Goal: Task Accomplishment & Management: Manage account settings

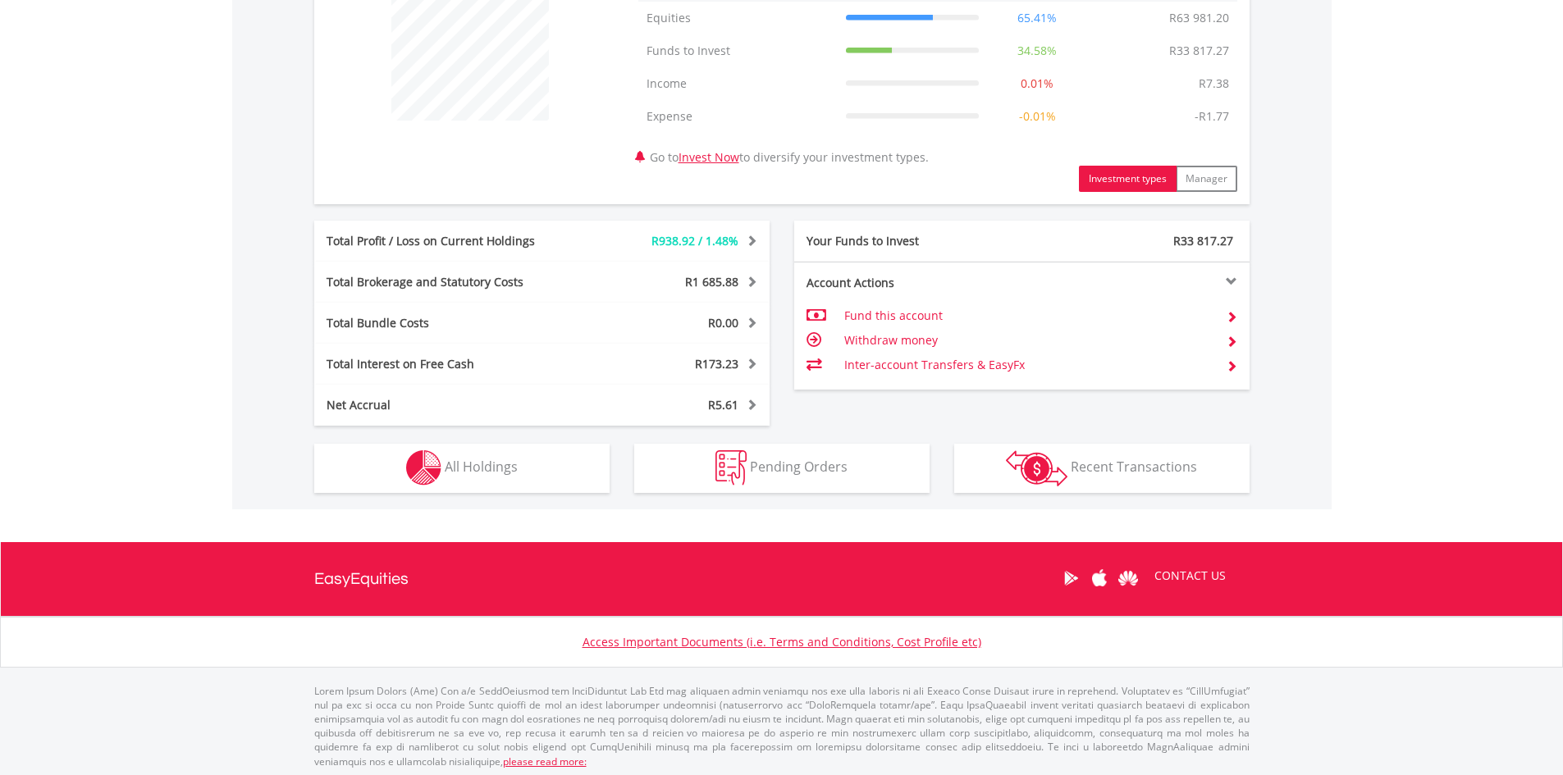
scroll to position [678, 0]
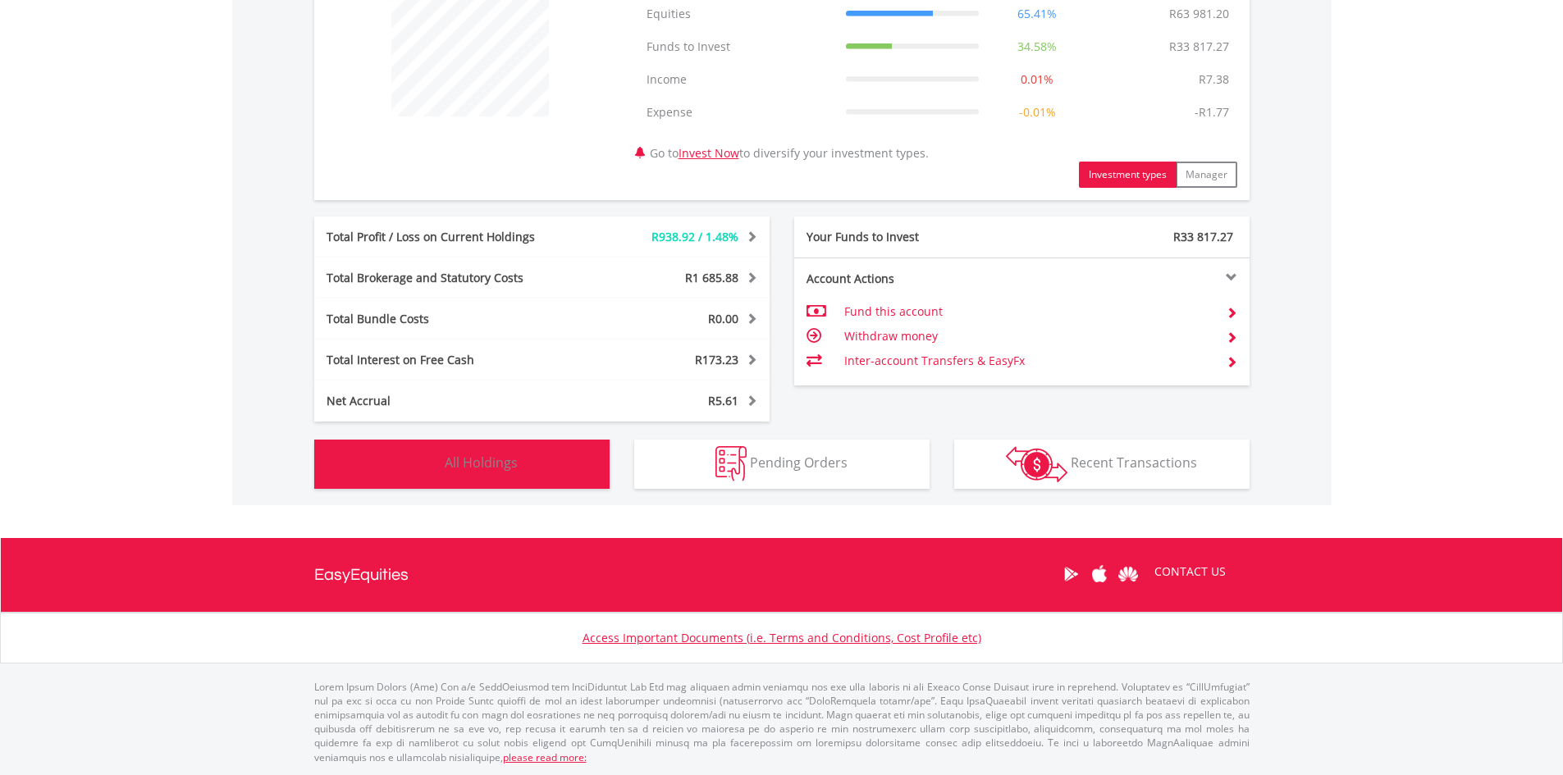
click at [551, 459] on button "Holdings All Holdings" at bounding box center [461, 464] width 295 height 49
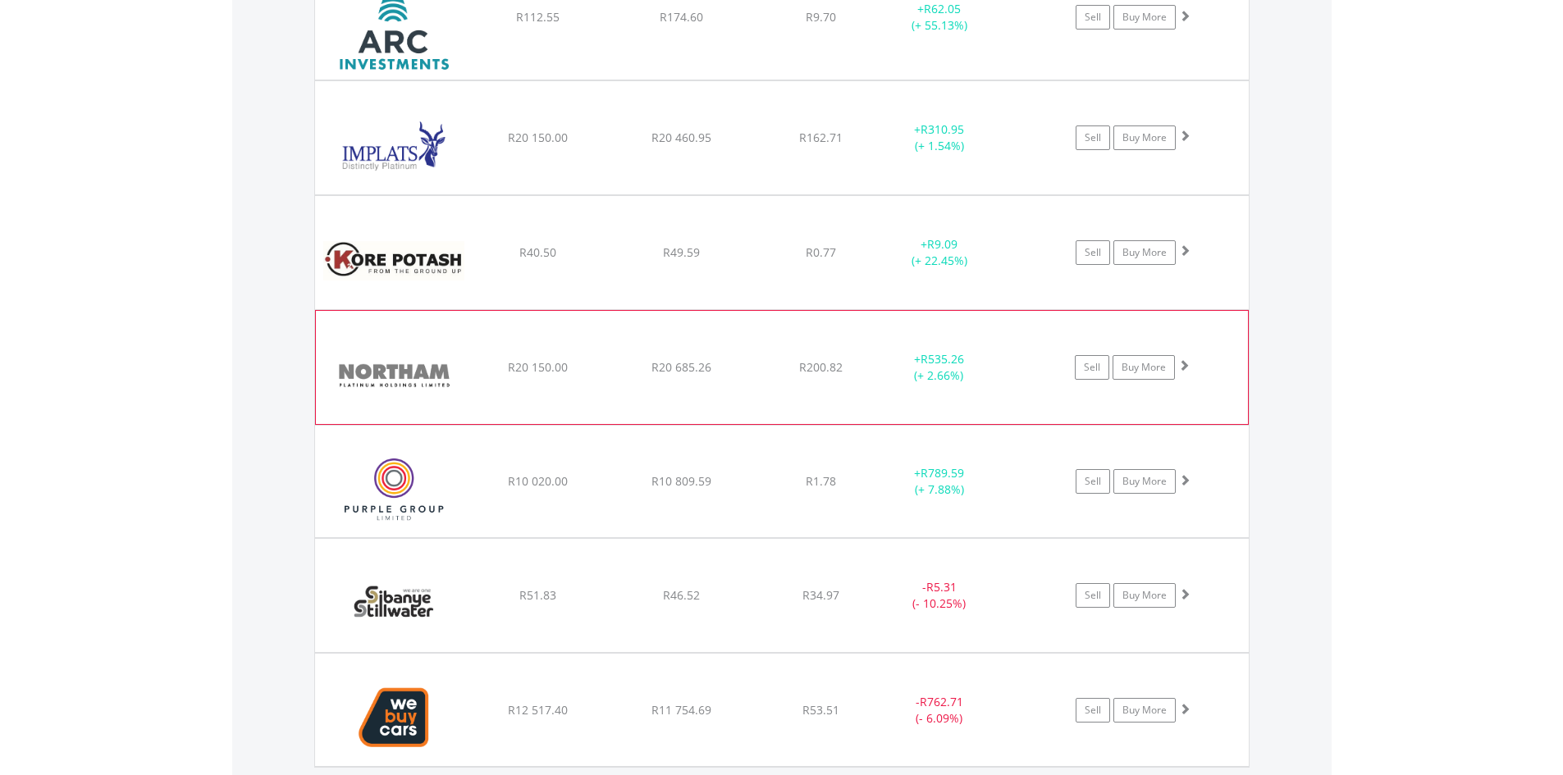
scroll to position [1381, 0]
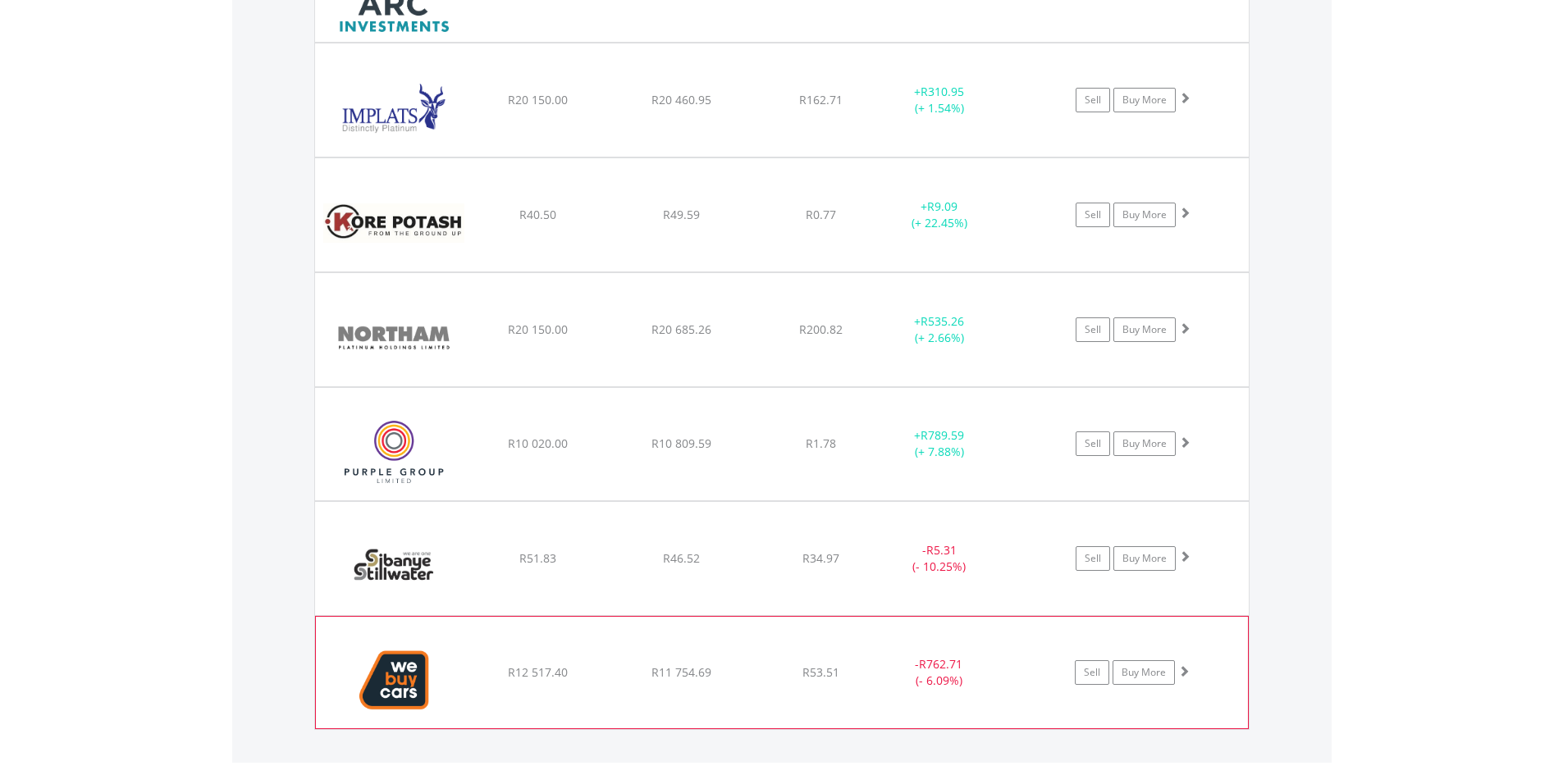
click at [1187, 669] on span at bounding box center [1183, 670] width 11 height 11
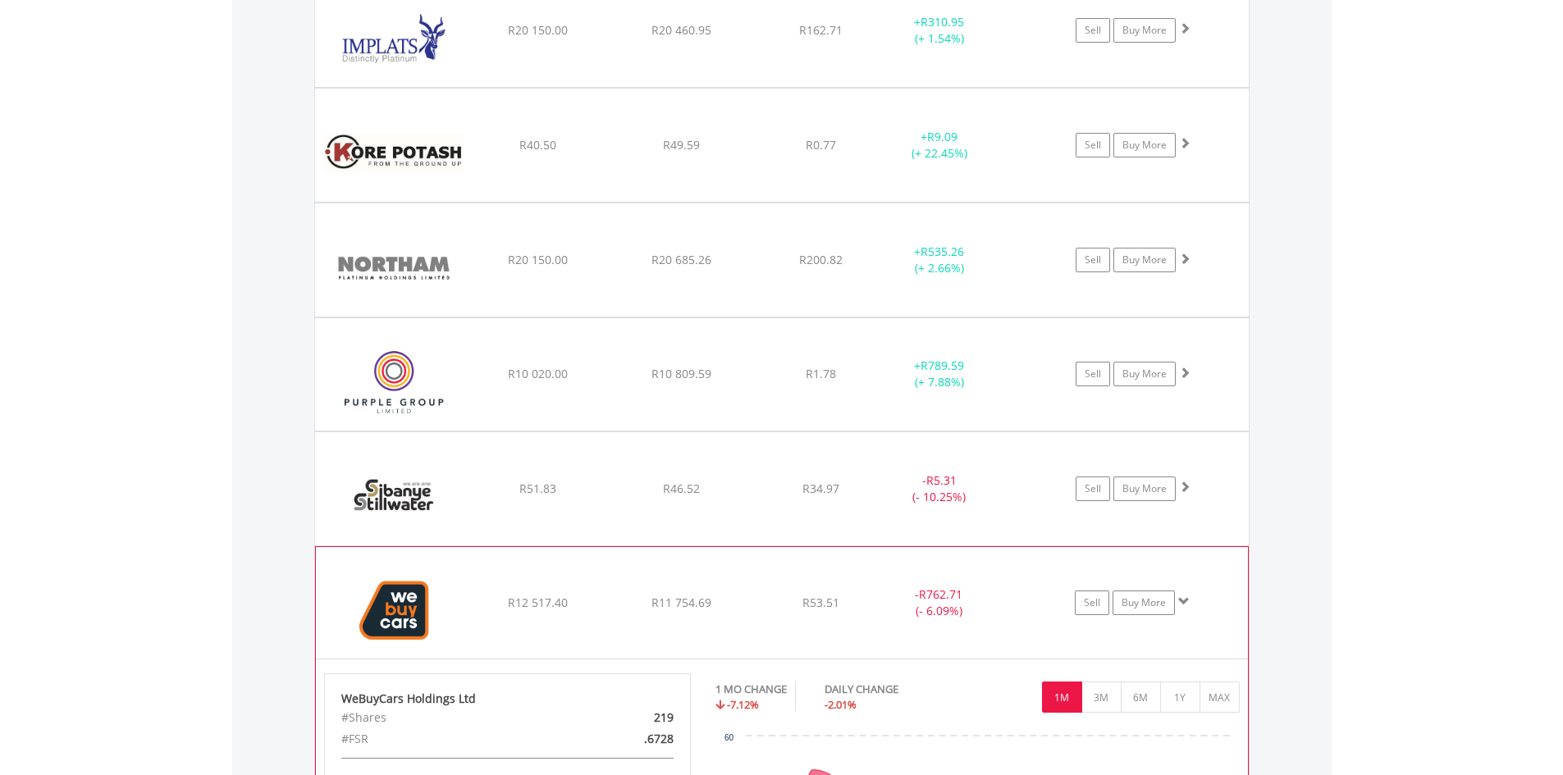
scroll to position [1709, 0]
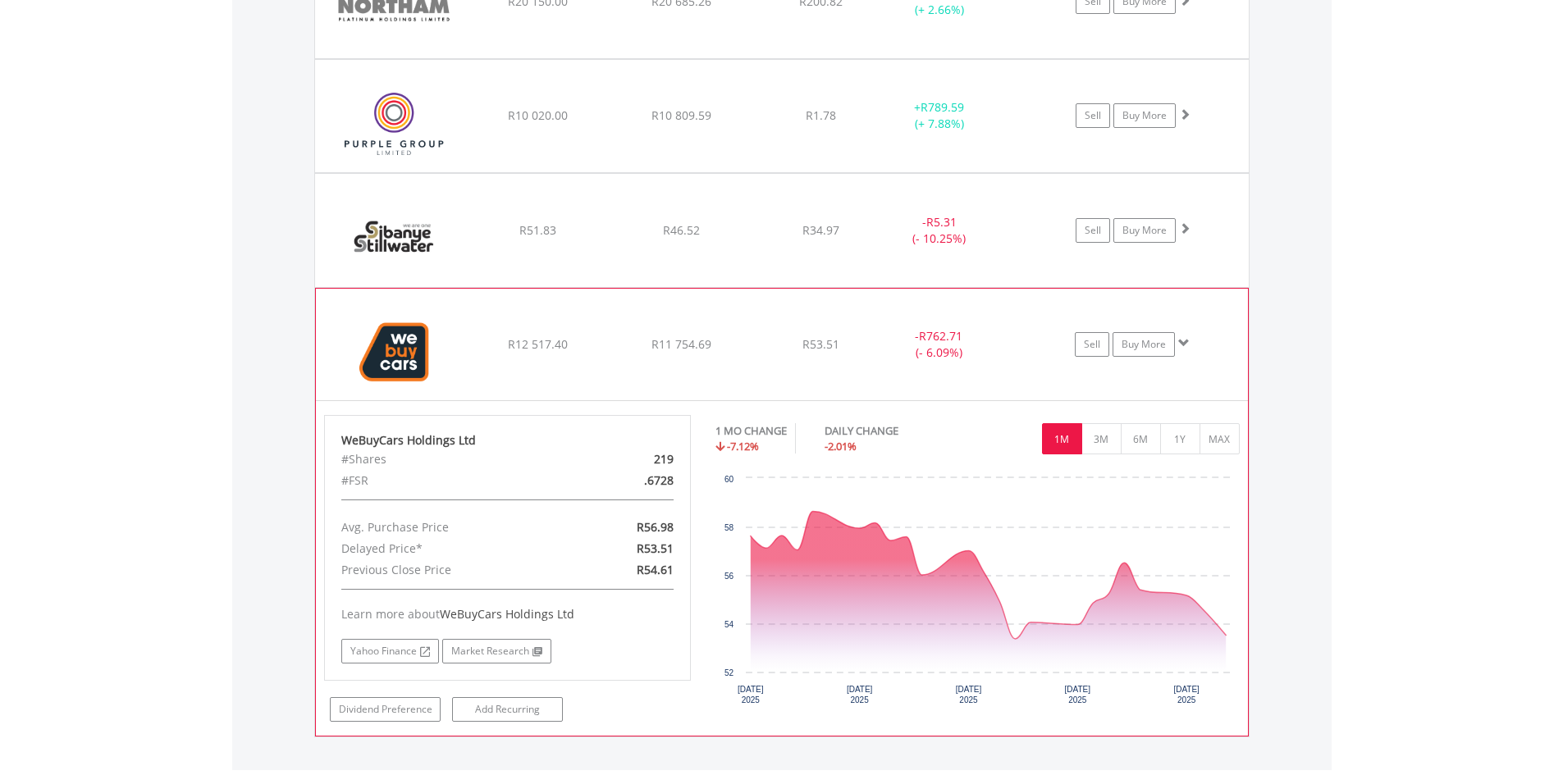
click at [1186, 345] on span at bounding box center [1183, 342] width 11 height 11
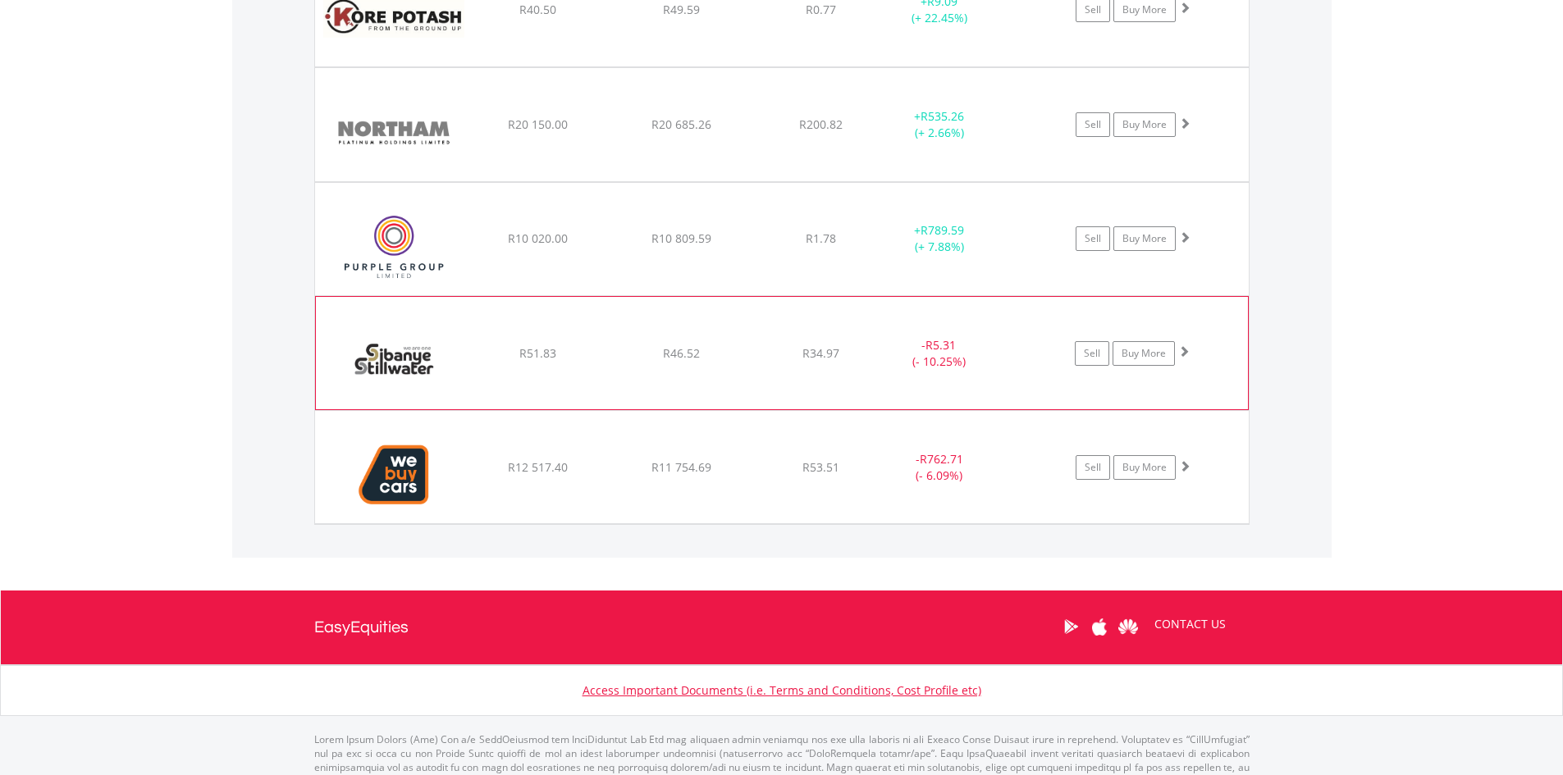
scroll to position [1556, 0]
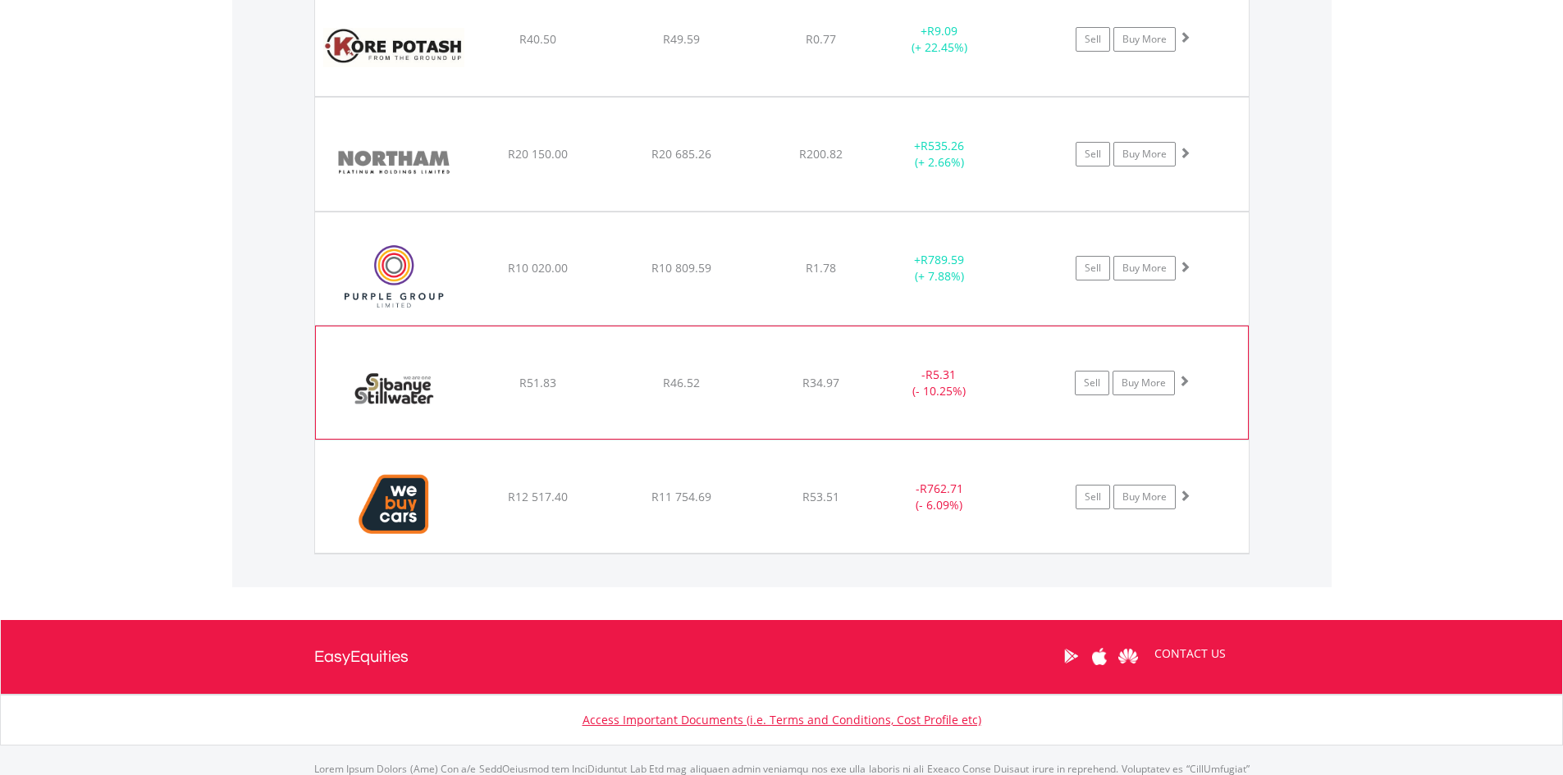
click at [1187, 381] on span at bounding box center [1183, 380] width 11 height 11
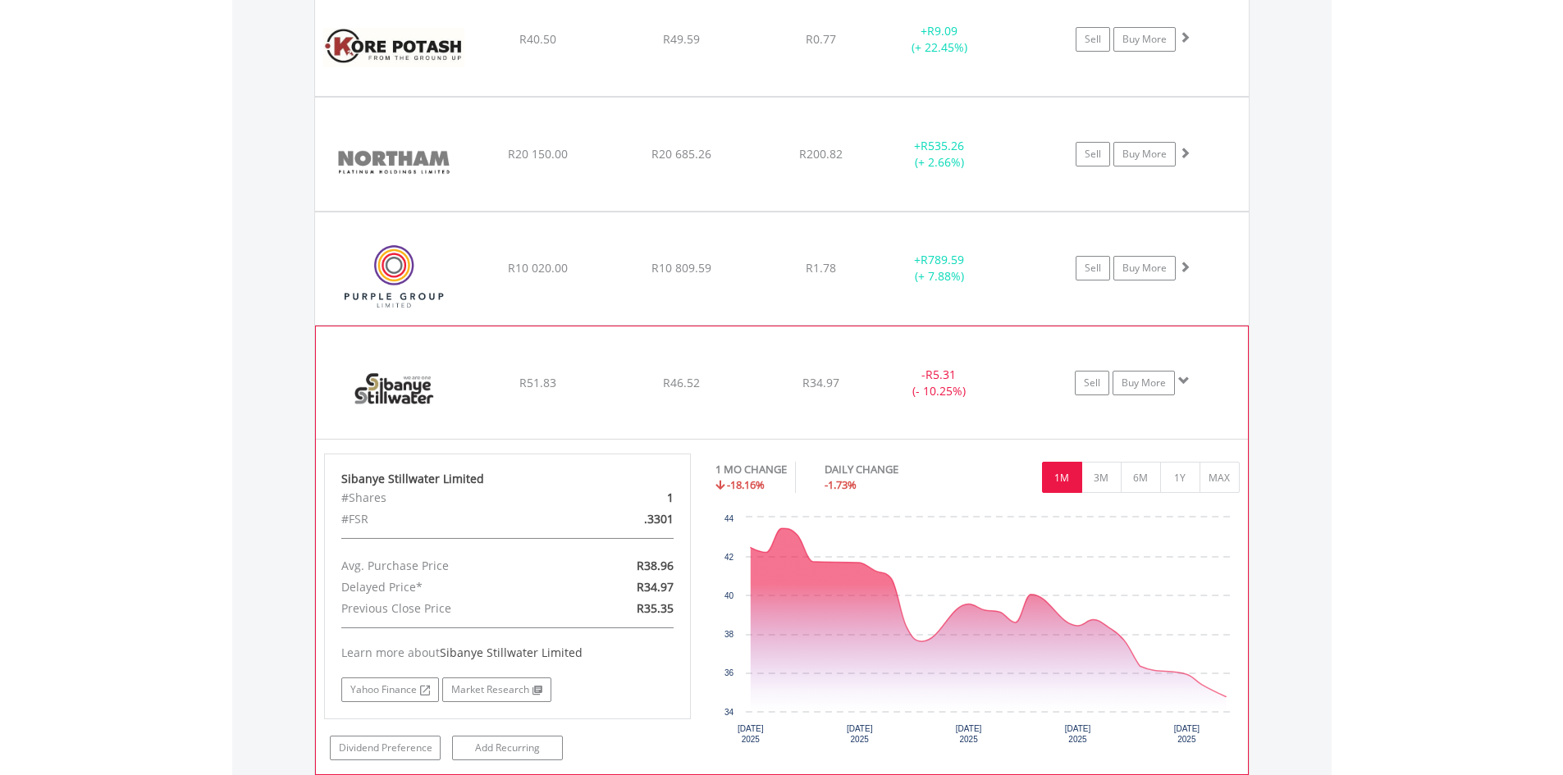
click at [1187, 381] on span at bounding box center [1183, 380] width 11 height 11
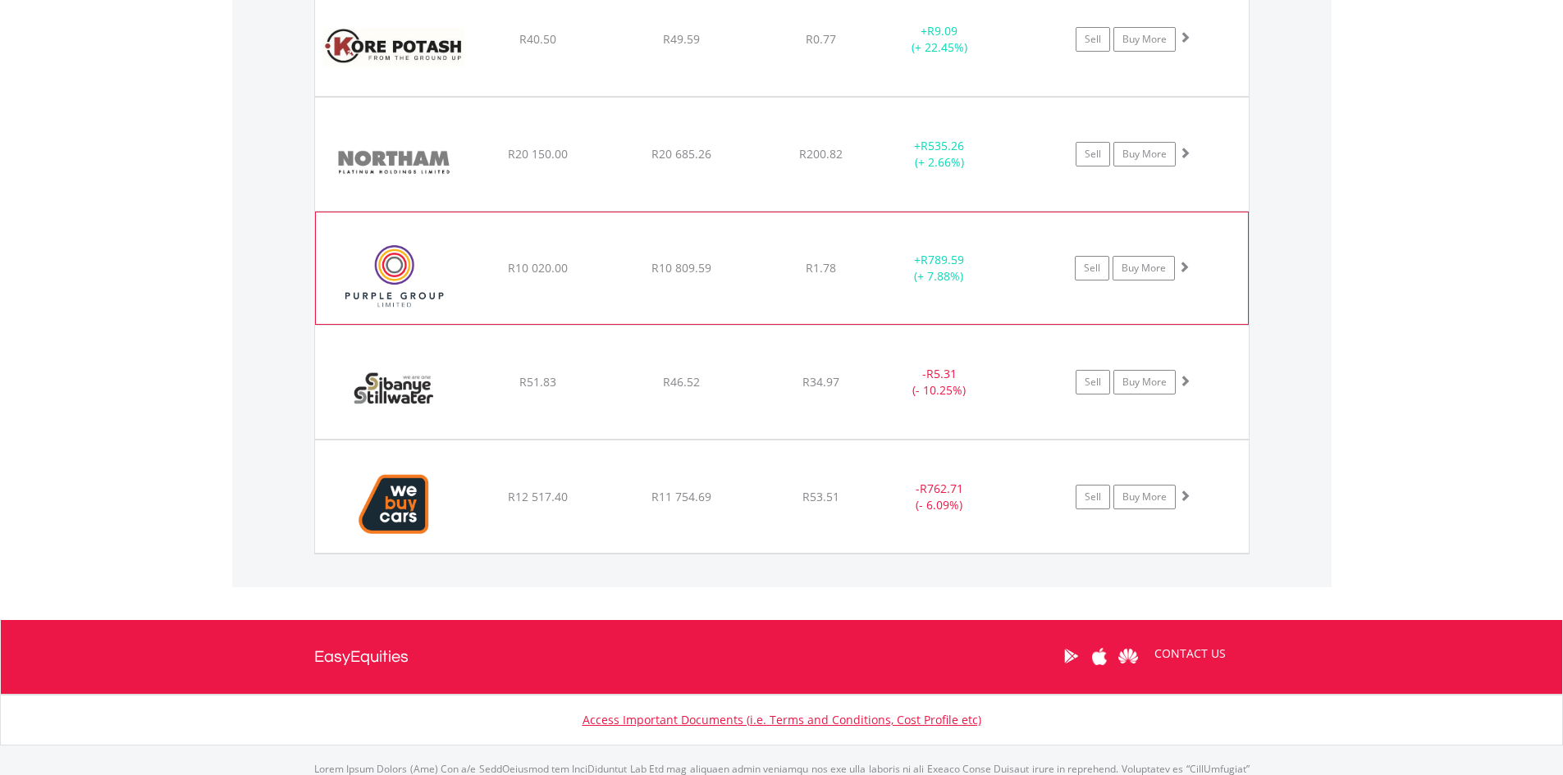
click at [1186, 269] on span at bounding box center [1183, 266] width 11 height 11
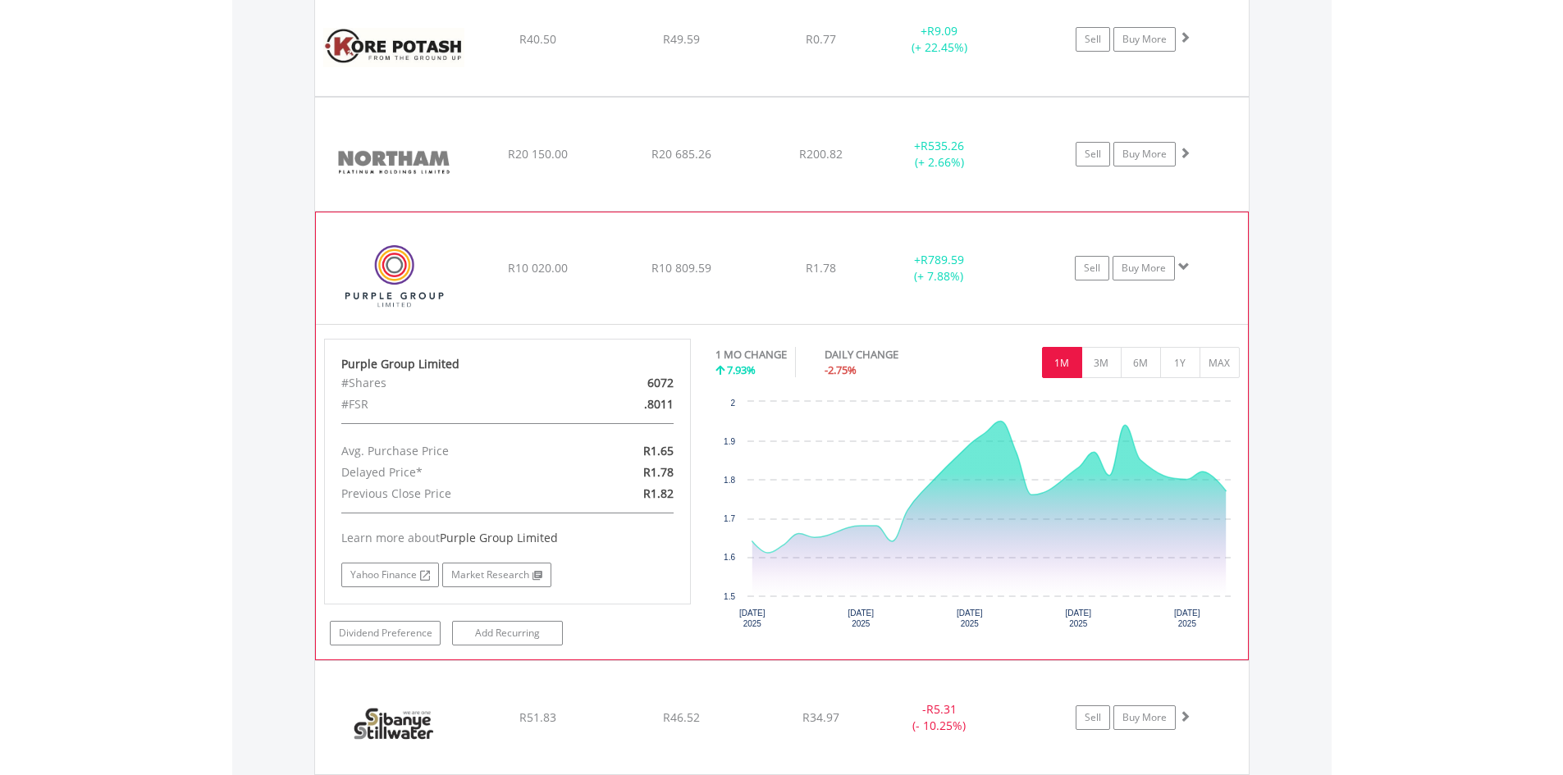
click at [1186, 269] on span at bounding box center [1183, 266] width 11 height 11
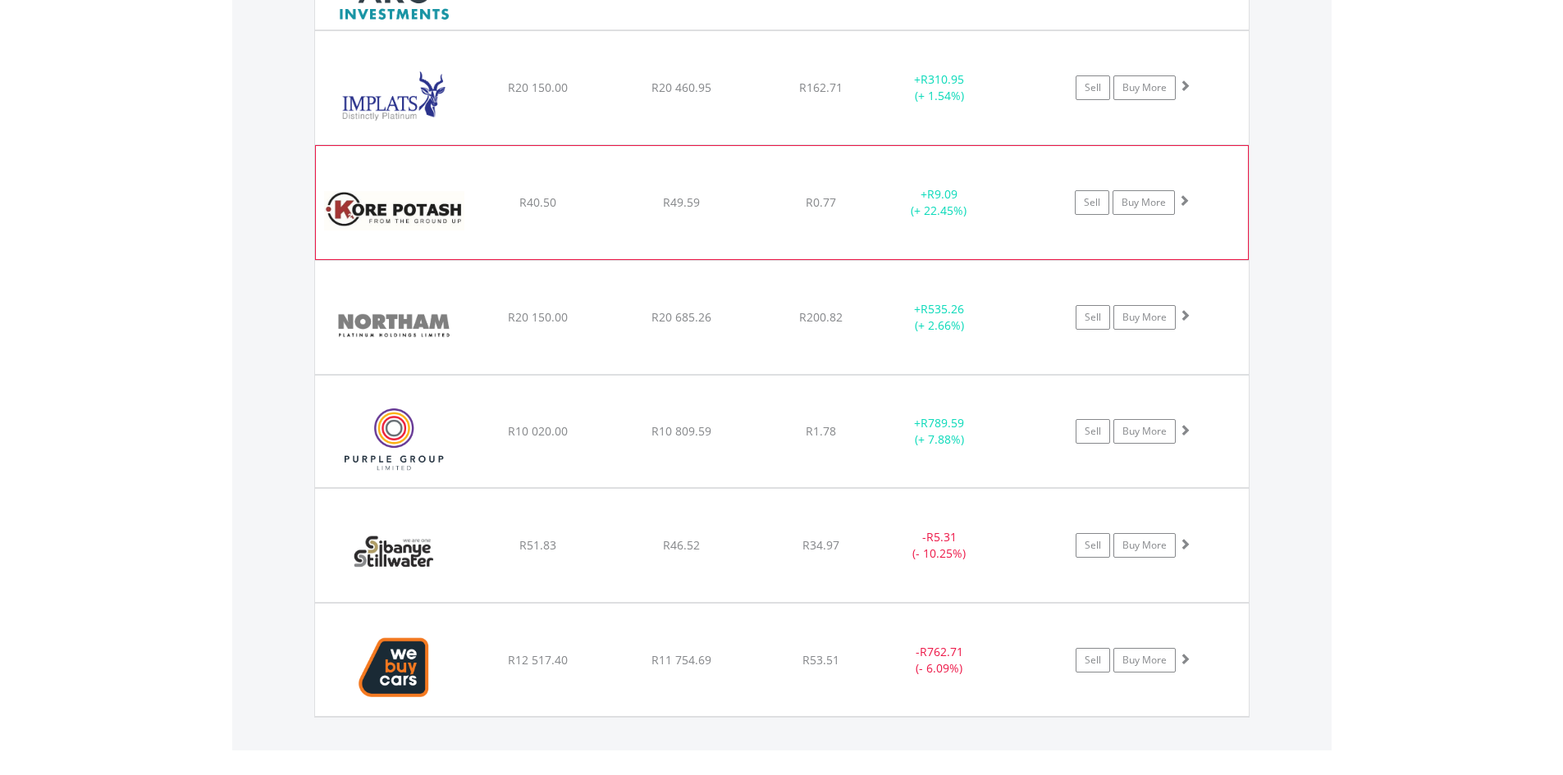
scroll to position [1392, 0]
click at [1186, 199] on span at bounding box center [1183, 200] width 11 height 11
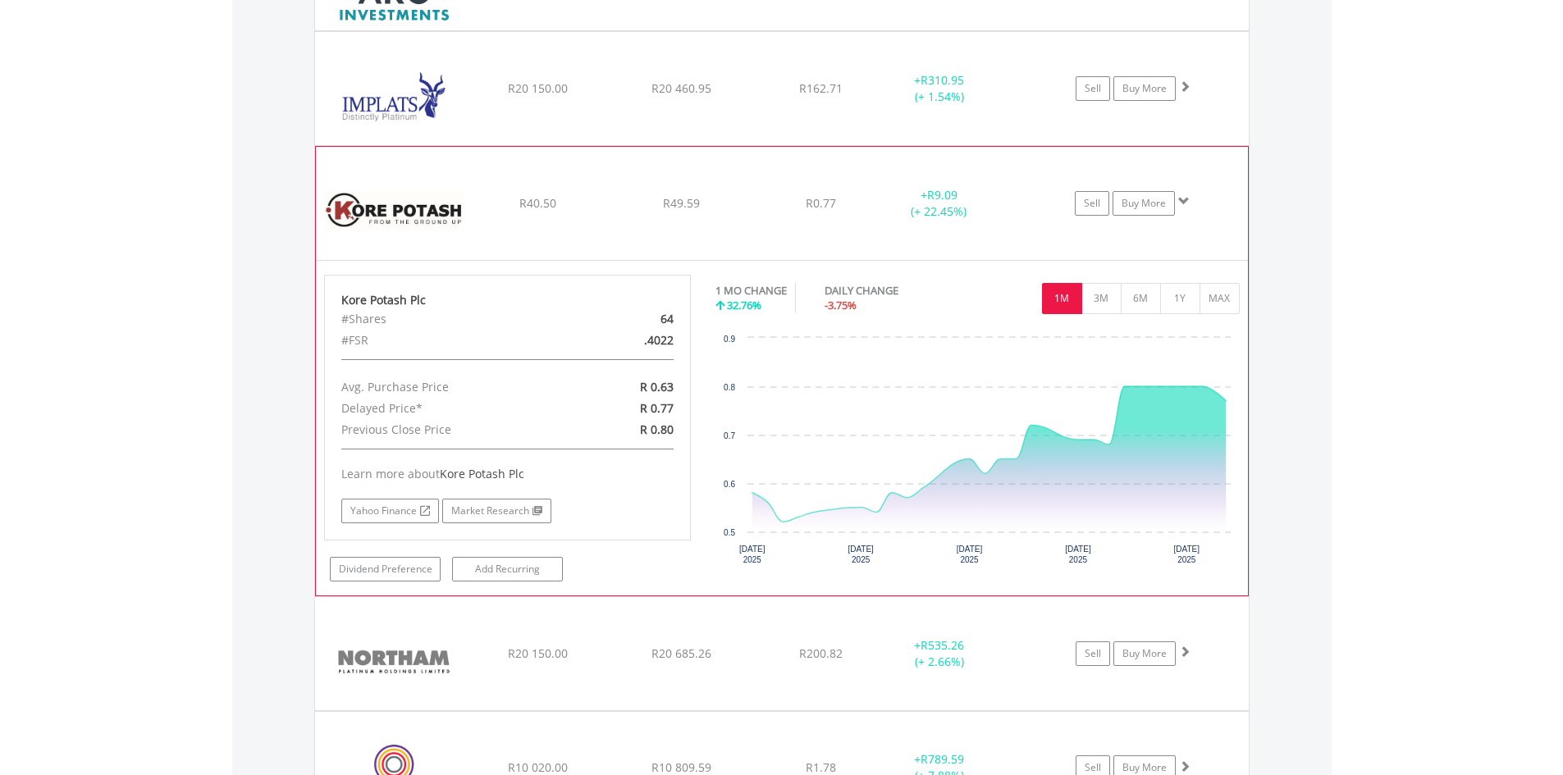
click at [1186, 199] on span at bounding box center [1183, 200] width 11 height 11
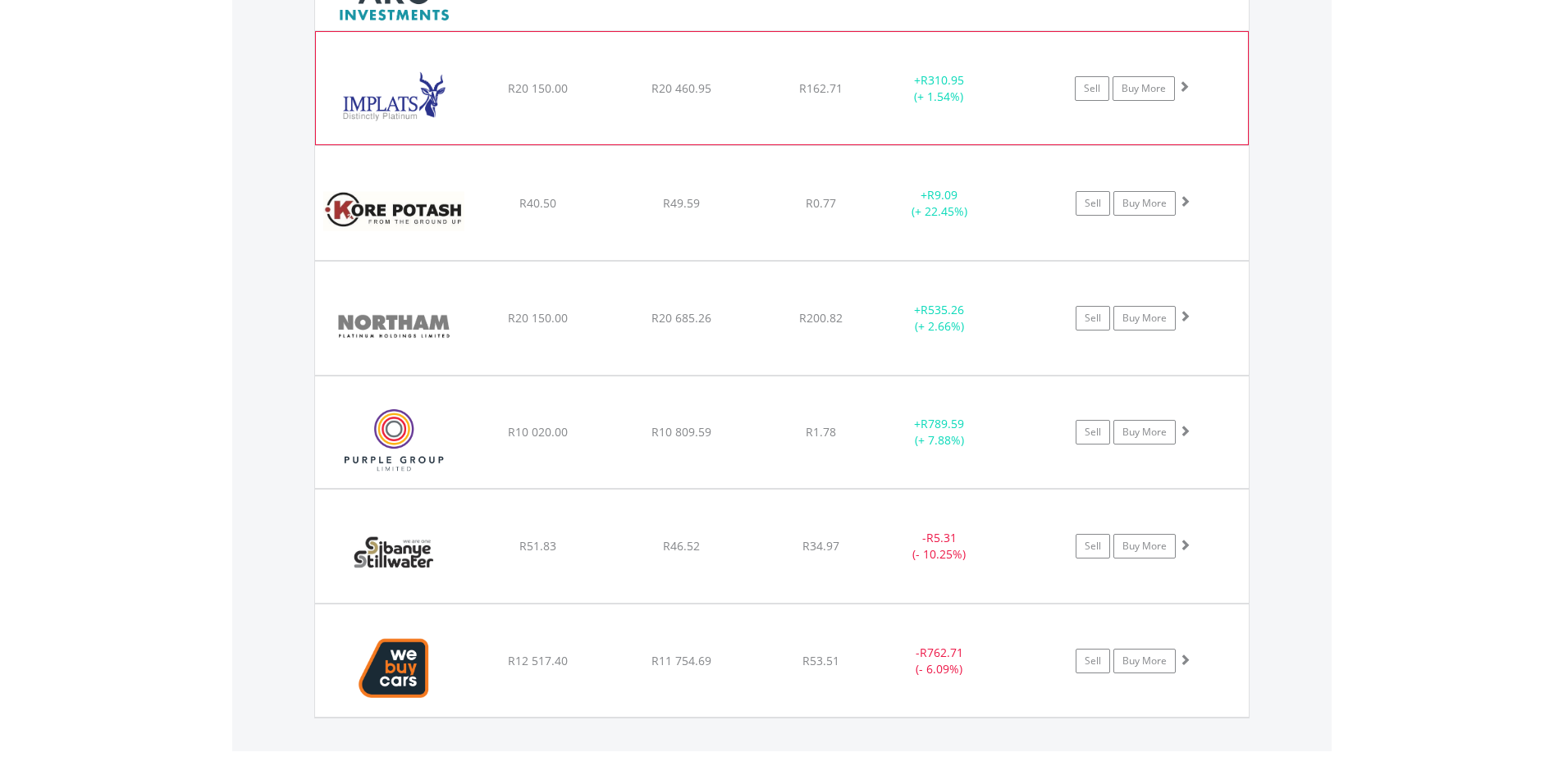
click at [1187, 92] on span at bounding box center [1183, 85] width 11 height 11
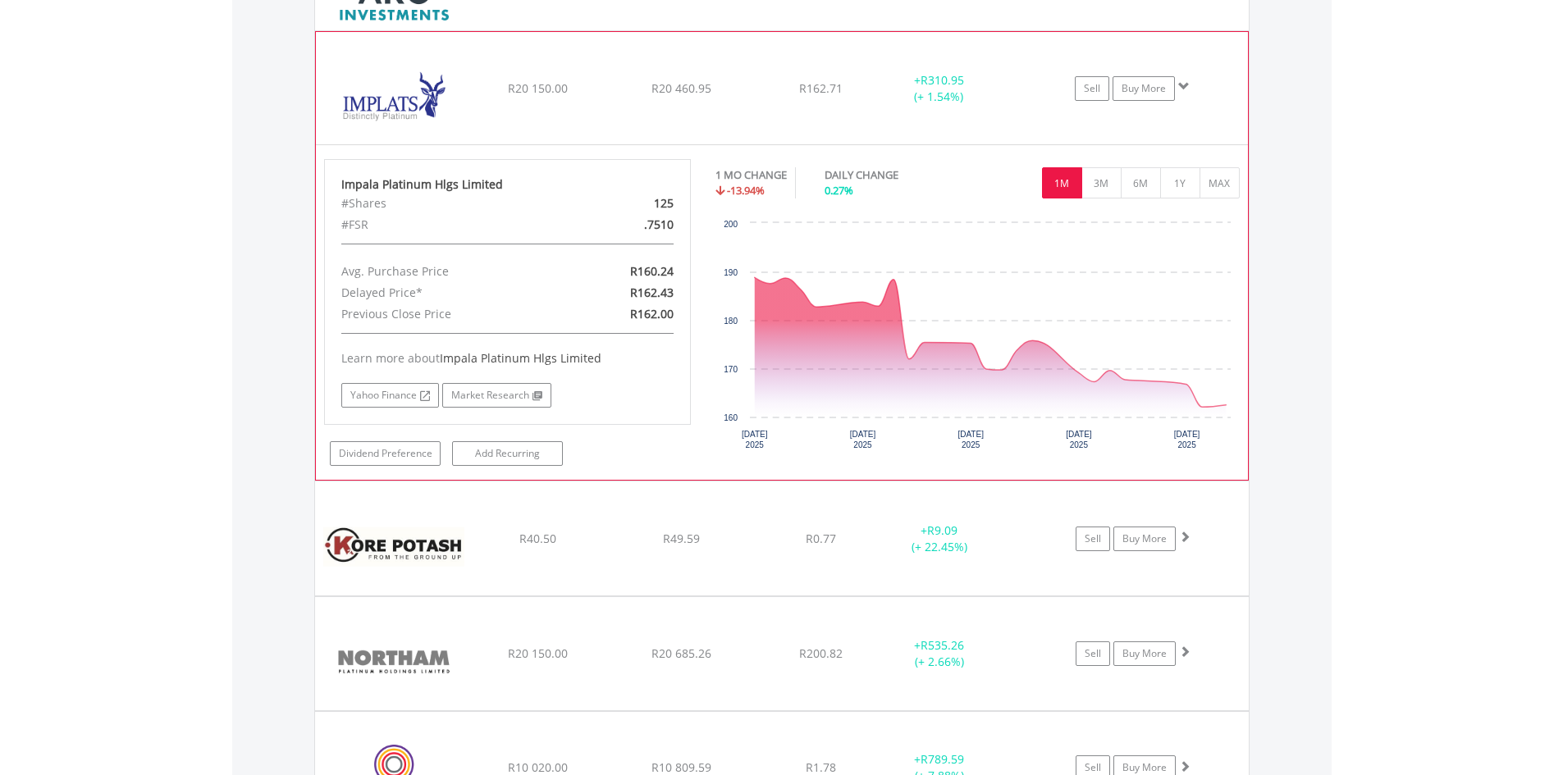
click at [1187, 92] on span at bounding box center [1183, 85] width 11 height 11
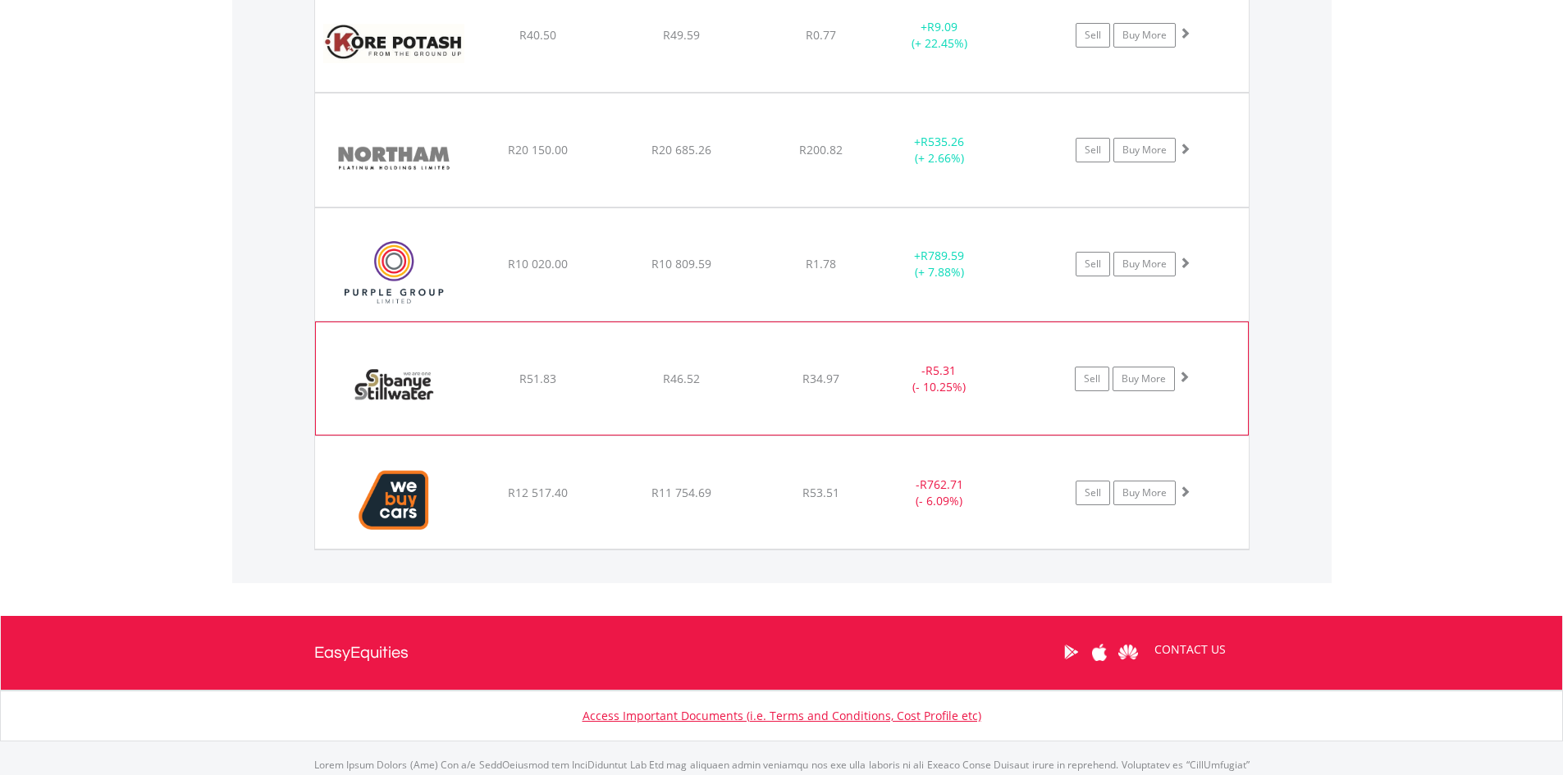
scroll to position [1638, 0]
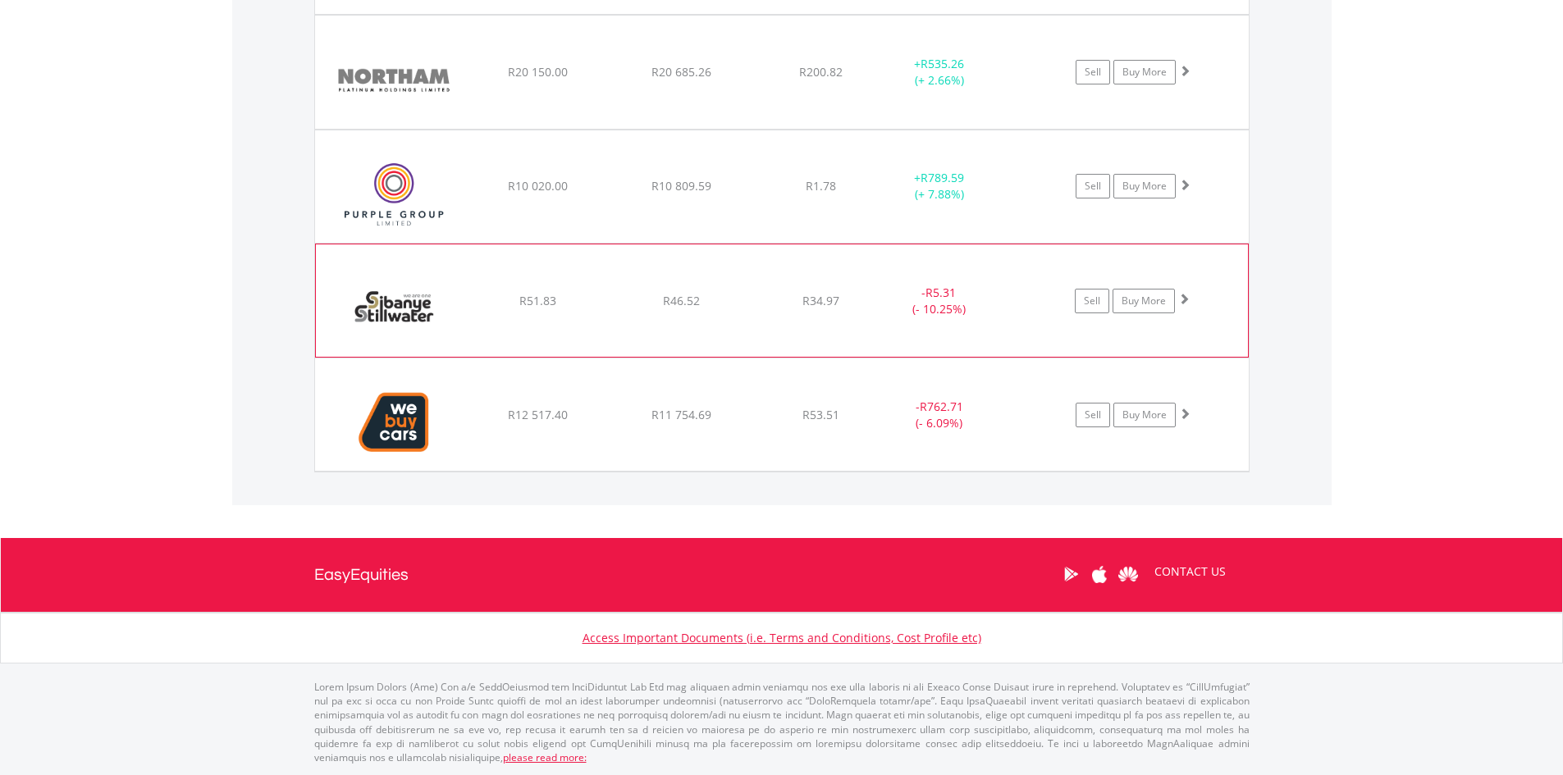
click at [1186, 294] on span at bounding box center [1183, 298] width 11 height 11
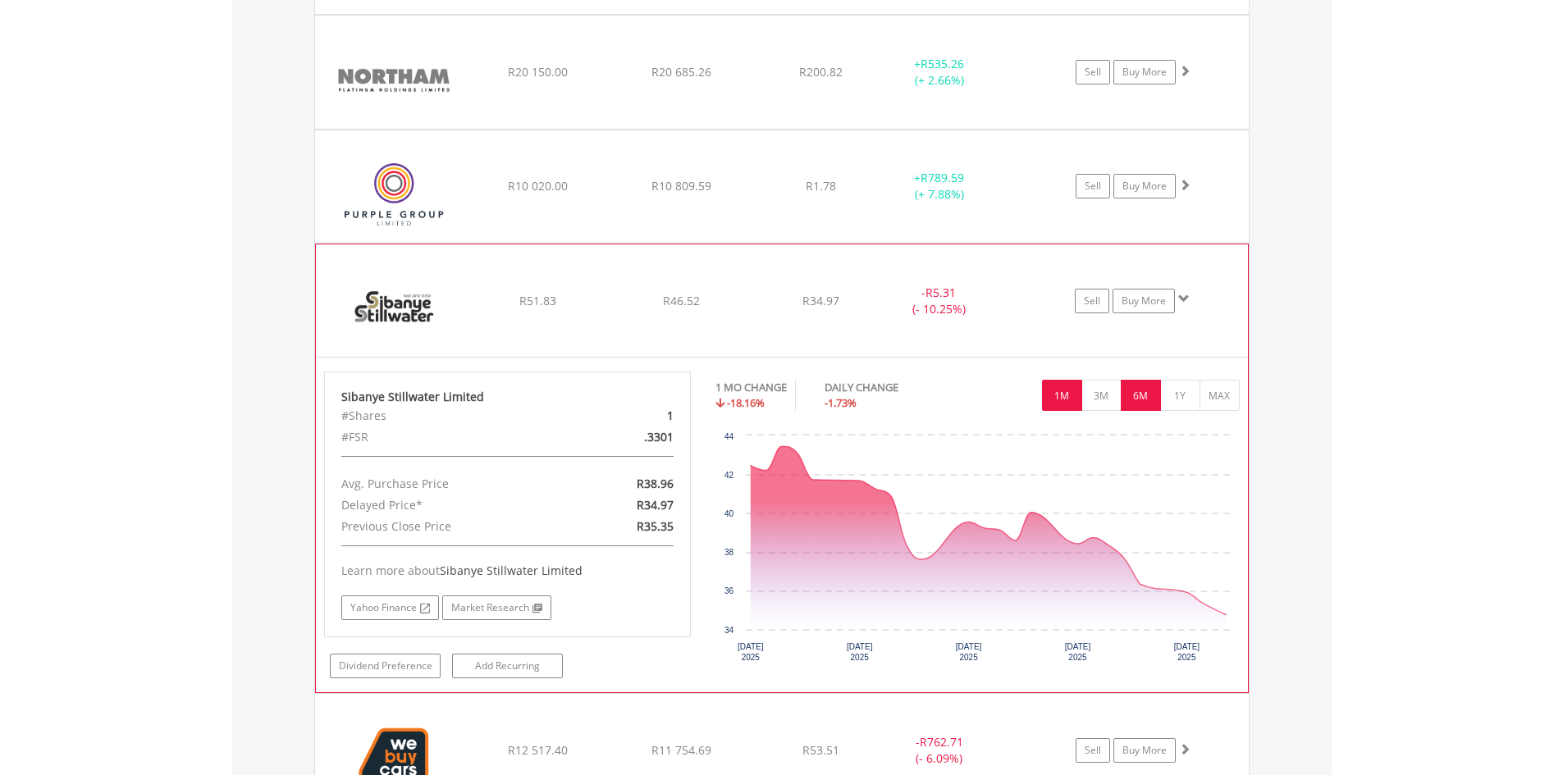
click at [1127, 393] on button "6M" at bounding box center [1141, 395] width 40 height 31
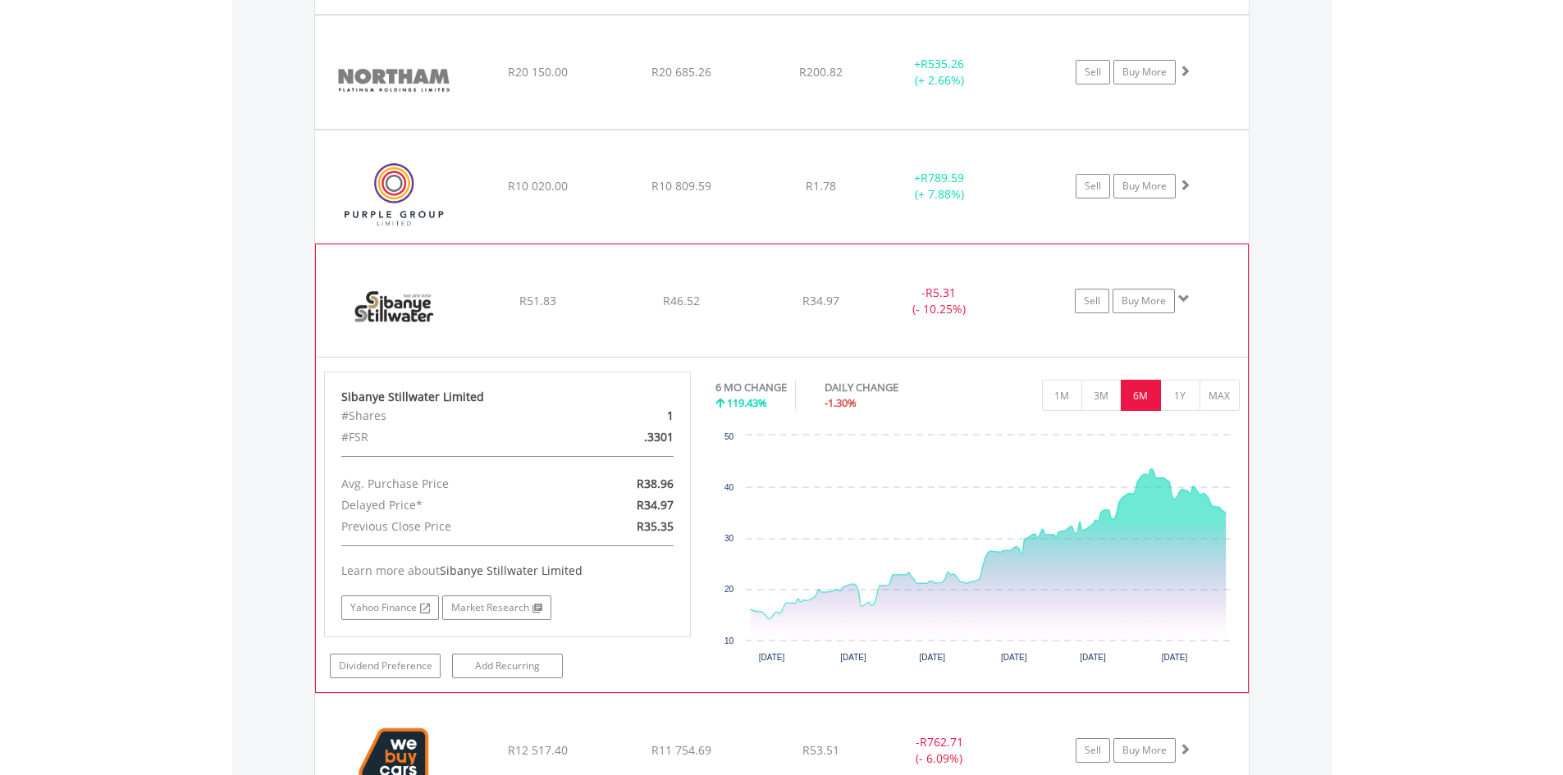
click at [1185, 301] on span at bounding box center [1183, 298] width 11 height 11
